Goal: Navigation & Orientation: Find specific page/section

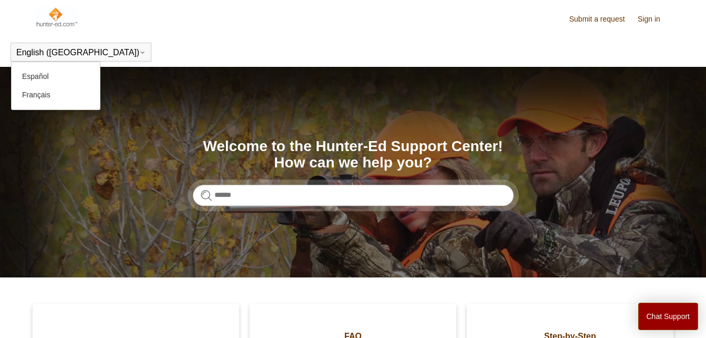
click at [48, 50] on button "English ([GEOGRAPHIC_DATA])" at bounding box center [80, 52] width 129 height 9
click at [35, 49] on button "English ([GEOGRAPHIC_DATA])" at bounding box center [80, 52] width 129 height 9
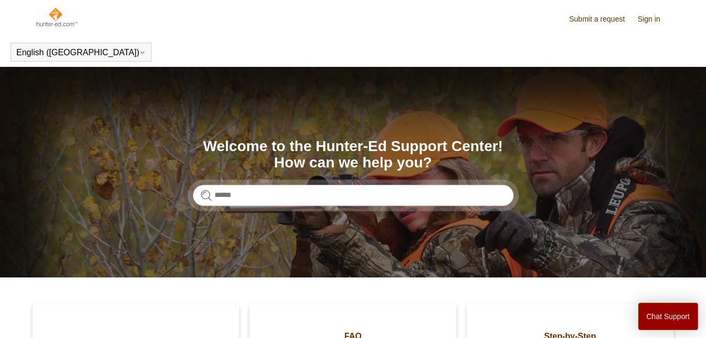
click at [649, 20] on link "Sign in" at bounding box center [654, 19] width 33 height 11
